Goal: Information Seeking & Learning: Learn about a topic

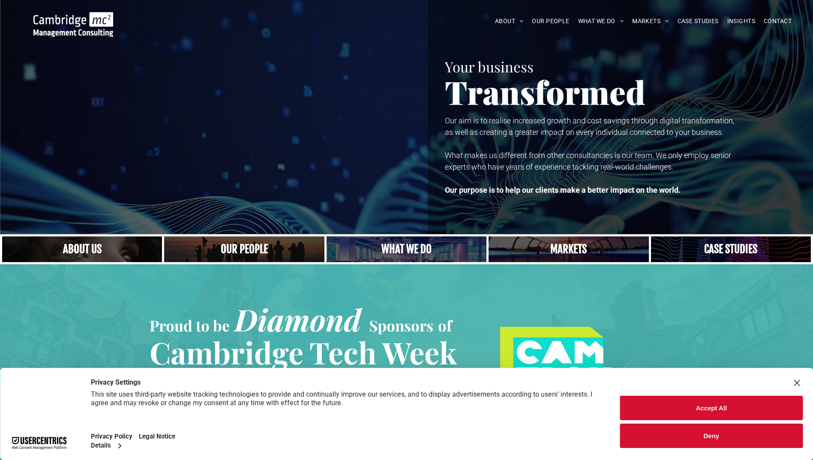
click at [428, 248] on link "A yoga teacher lifting his whole body off the ground in the peacock pose" at bounding box center [407, 249] width 170 height 27
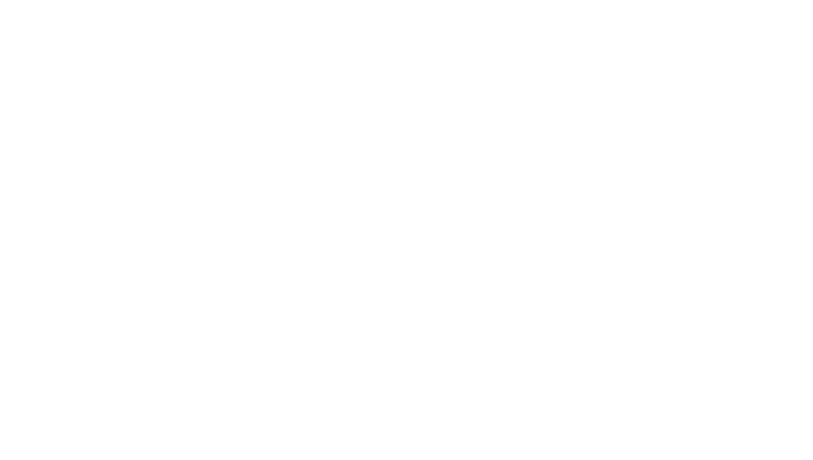
click at [0, 0] on html at bounding box center [0, 0] width 0 height 0
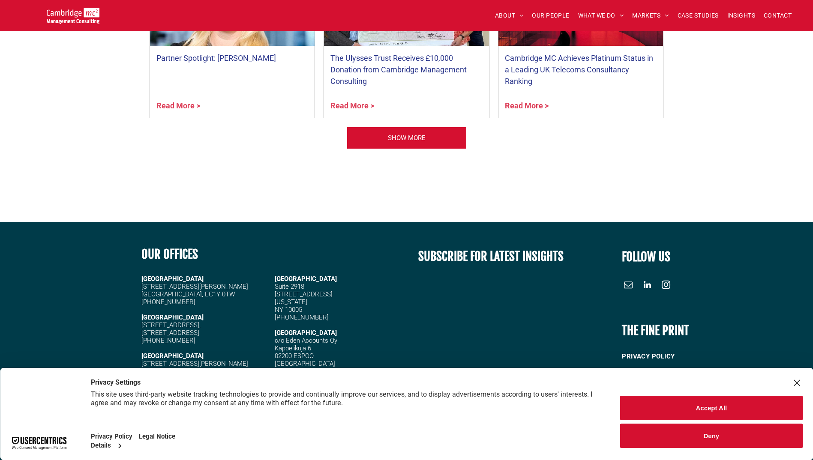
scroll to position [3330, 0]
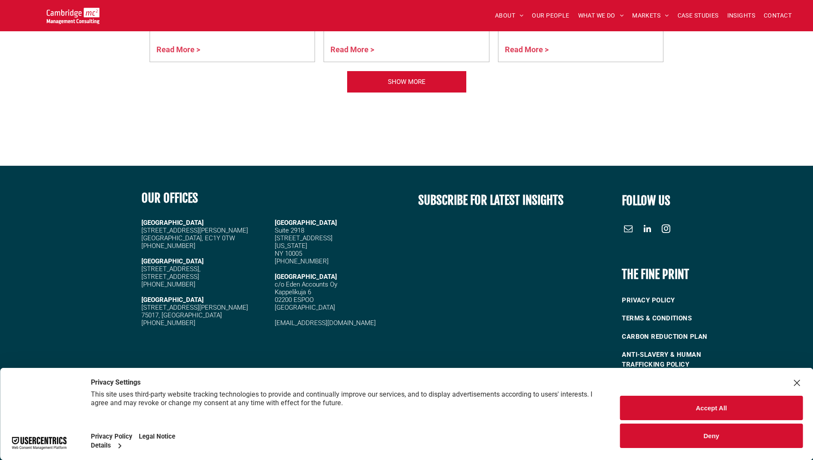
click at [369, 331] on div "OUR OFFICES CAMBRIDGE 5 High Green, Cambridge, CB22 5EG +44 (0)1223 750335 LOND…" at bounding box center [270, 279] width 271 height 195
click at [742, 399] on button "Accept All" at bounding box center [711, 408] width 183 height 24
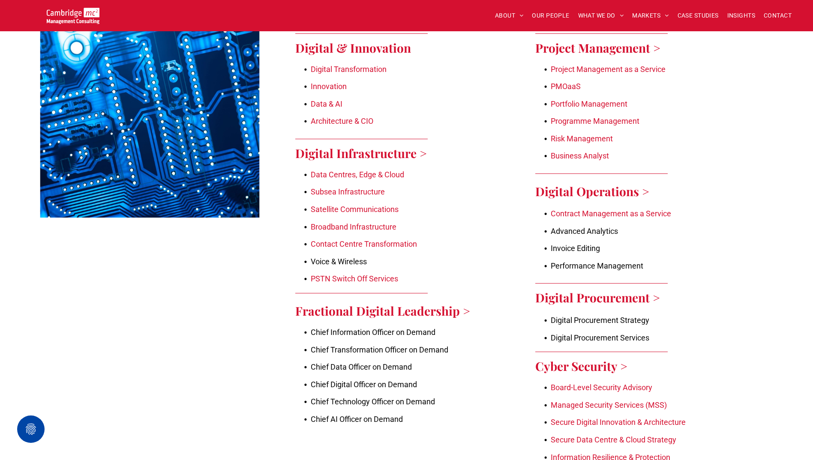
scroll to position [801, 0]
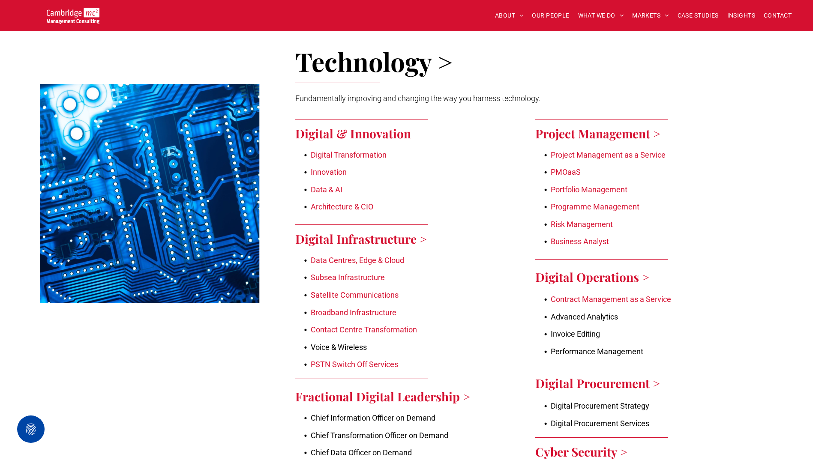
click at [354, 256] on link "Data Centres, Edge & Cloud" at bounding box center [357, 260] width 93 height 9
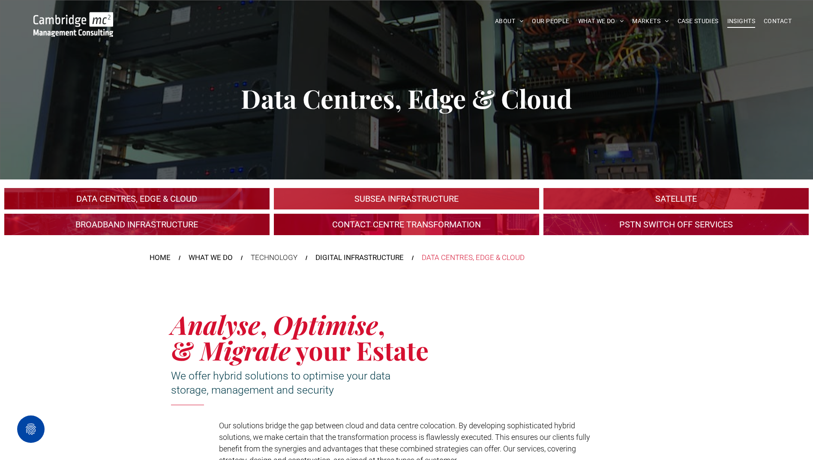
click at [756, 19] on link "INSIGHTS" at bounding box center [741, 21] width 36 height 13
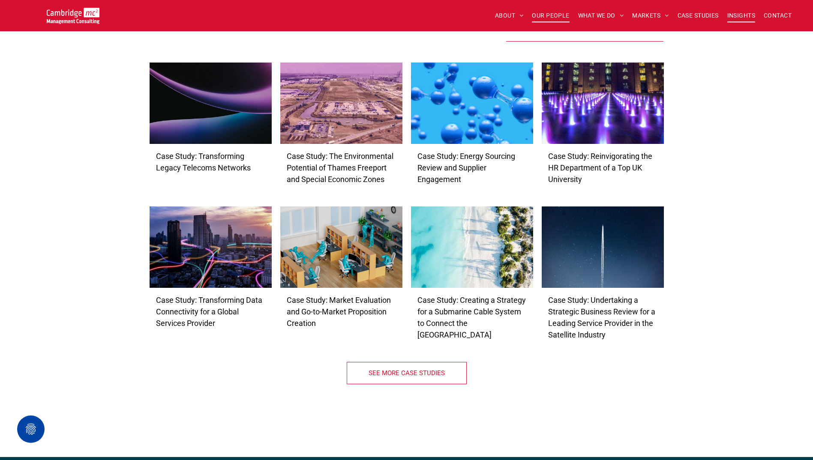
scroll to position [2140, 0]
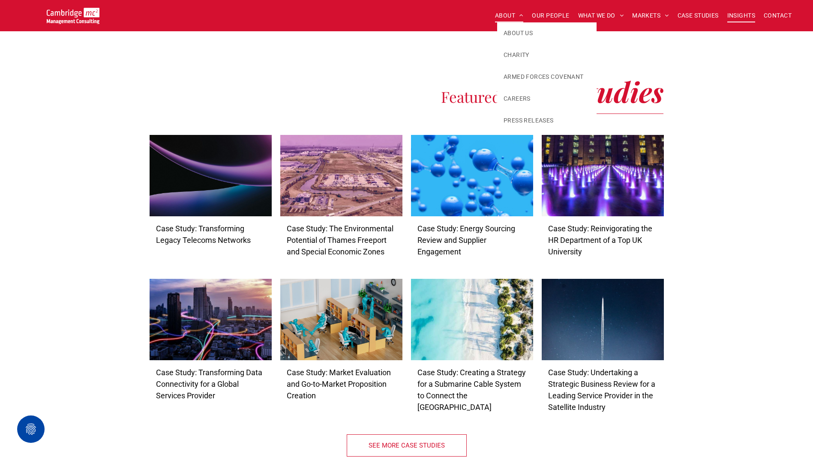
click at [499, 12] on span "ABOUT" at bounding box center [509, 15] width 29 height 13
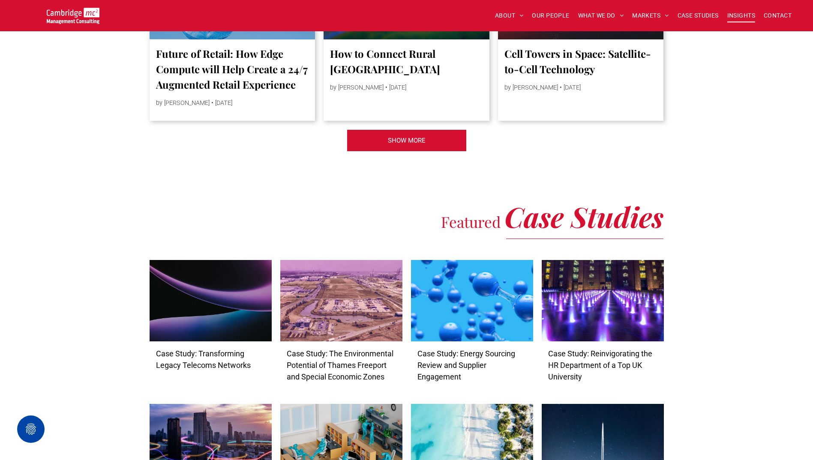
scroll to position [2272, 0]
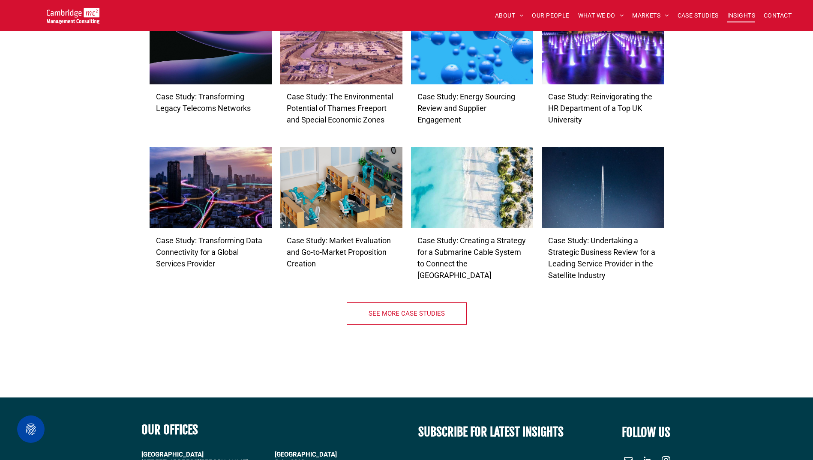
click at [34, 200] on div "Case Study: Transforming Legacy Telecoms Networks by Simon Brueckheimer • 10 Ja…" at bounding box center [406, 196] width 813 height 404
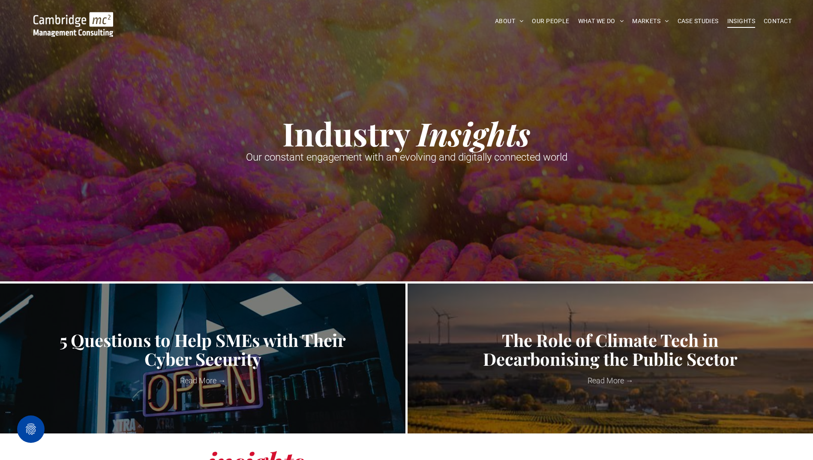
scroll to position [0, 0]
